Goal: Task Accomplishment & Management: Use online tool/utility

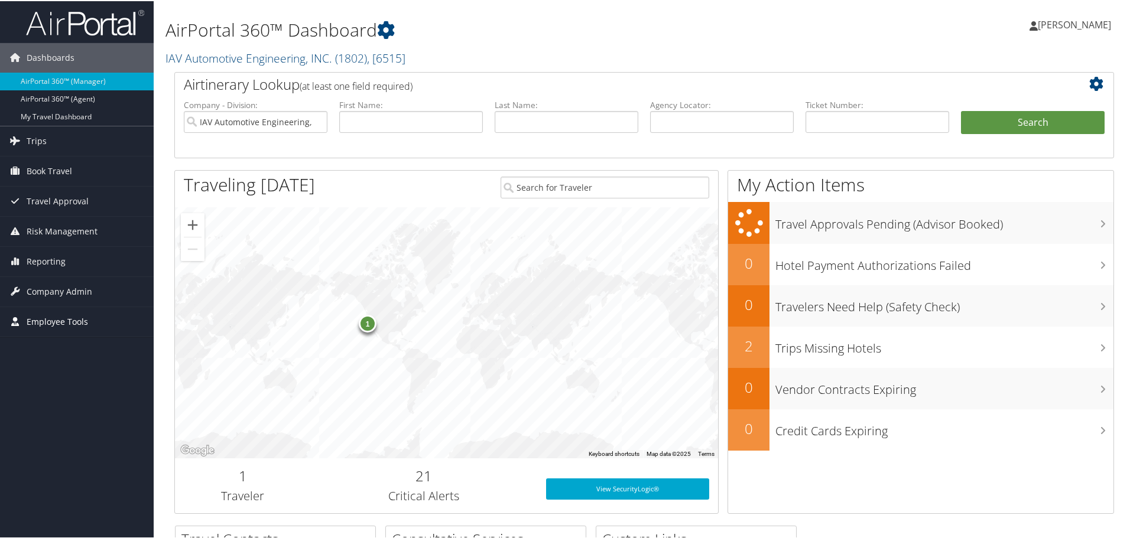
click at [81, 316] on span "Employee Tools" at bounding box center [57, 321] width 61 height 30
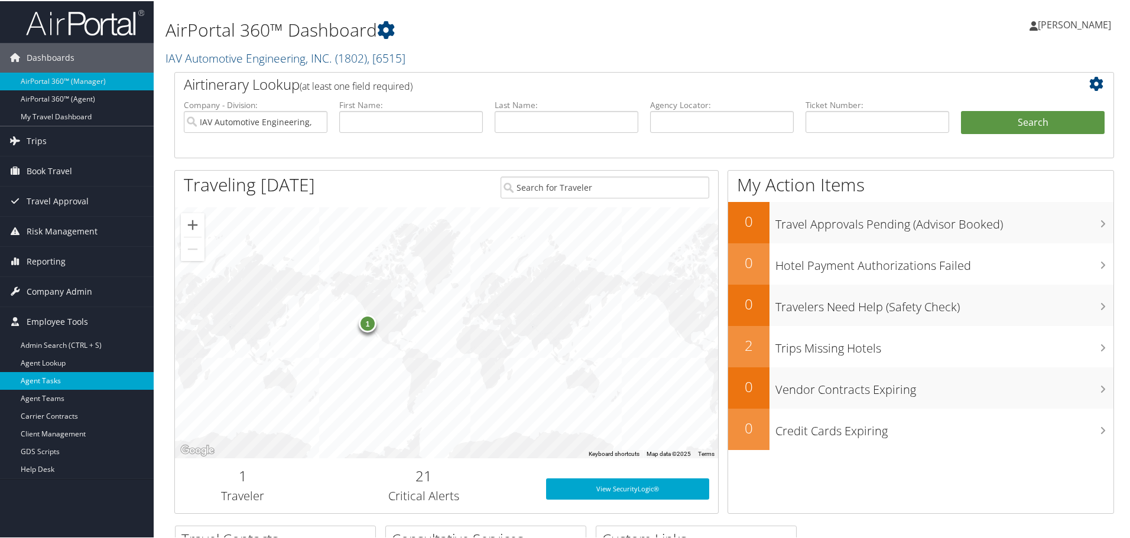
click at [50, 381] on link "Agent Tasks" at bounding box center [77, 380] width 154 height 18
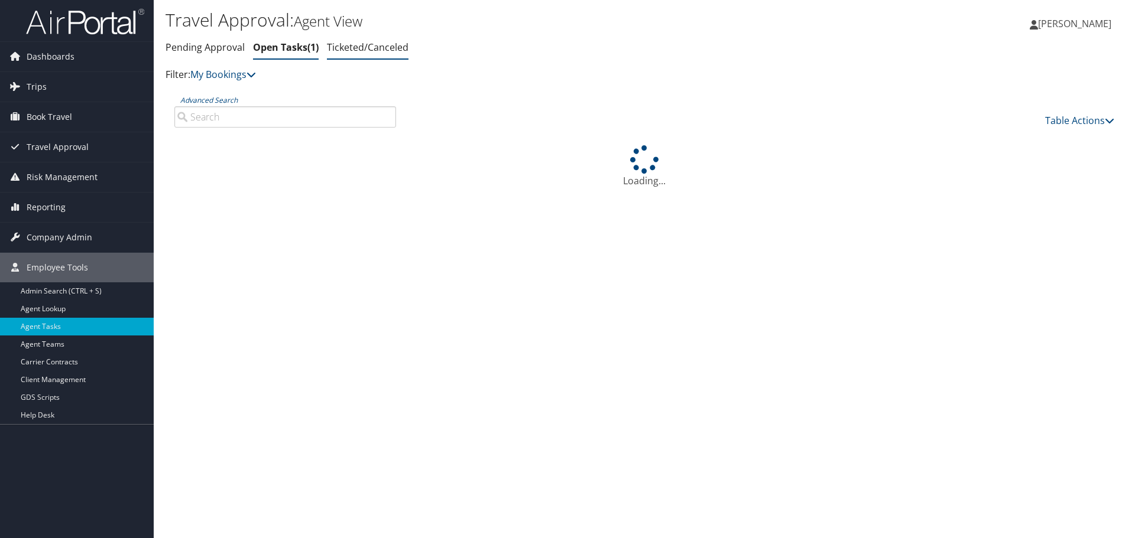
click at [375, 50] on link "Ticketed/Canceled" at bounding box center [368, 47] width 82 height 13
